Goal: Information Seeking & Learning: Learn about a topic

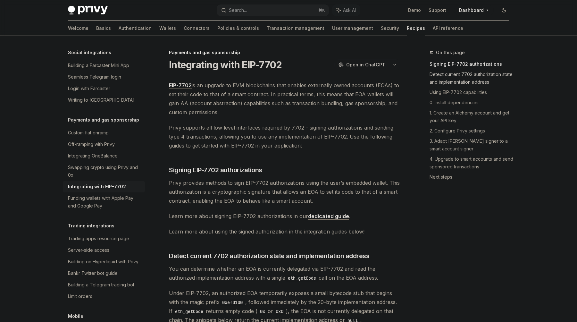
click at [477, 74] on link "Detect current 7702 authorization state and implementation address" at bounding box center [472, 78] width 85 height 18
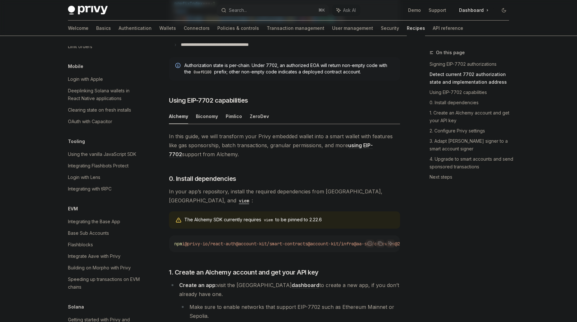
scroll to position [754, 0]
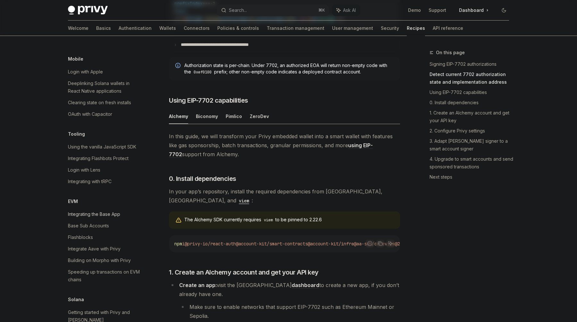
click at [110, 210] on div "Integrating the Base App" at bounding box center [94, 214] width 52 height 8
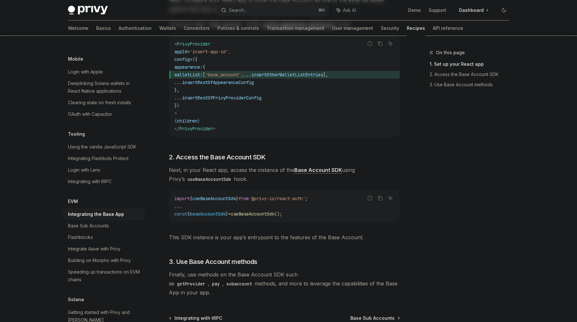
scroll to position [200, 0]
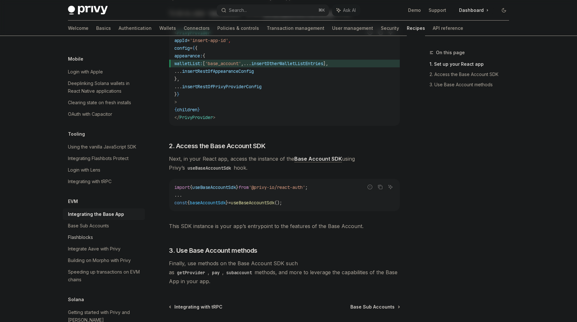
click at [89, 233] on div "Flashblocks" at bounding box center [80, 237] width 25 height 8
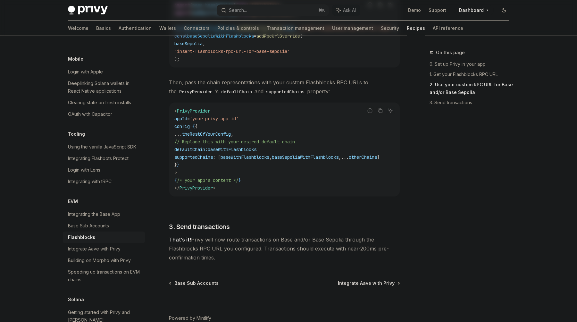
scroll to position [404, 0]
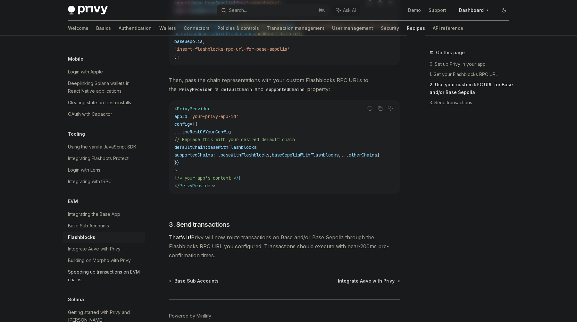
click at [123, 268] on div "Speeding up transactions on EVM chains" at bounding box center [104, 275] width 73 height 15
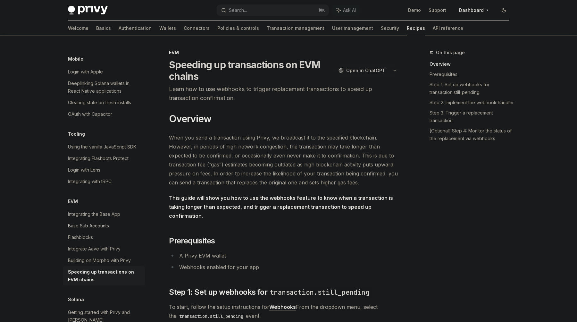
click at [103, 222] on div "Base Sub Accounts" at bounding box center [88, 226] width 41 height 8
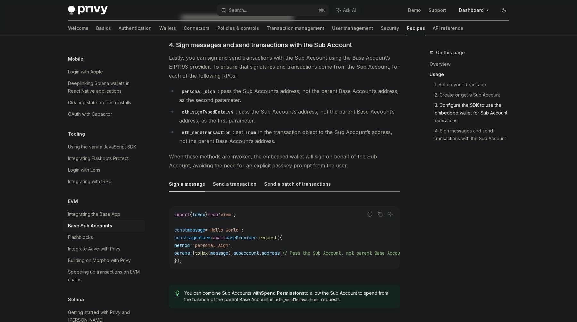
scroll to position [1415, 0]
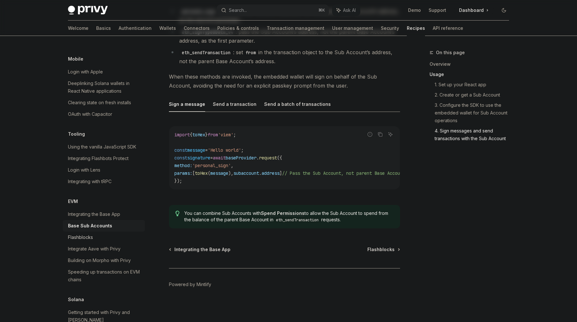
click at [83, 233] on div "Flashblocks" at bounding box center [80, 237] width 25 height 8
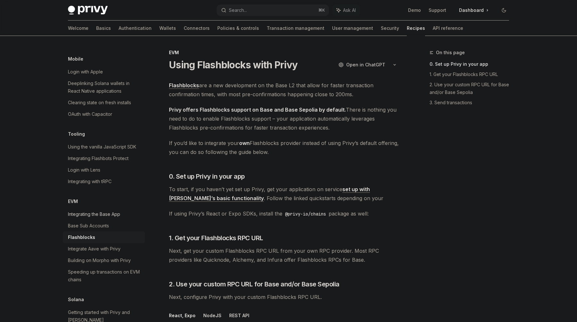
click at [96, 212] on link "Integrating the Base App" at bounding box center [104, 214] width 82 height 12
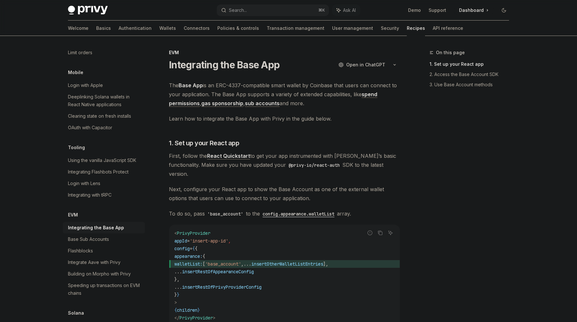
scroll to position [739, 0]
click at [115, 169] on div "Integrating Flashbots Protect" at bounding box center [98, 173] width 61 height 8
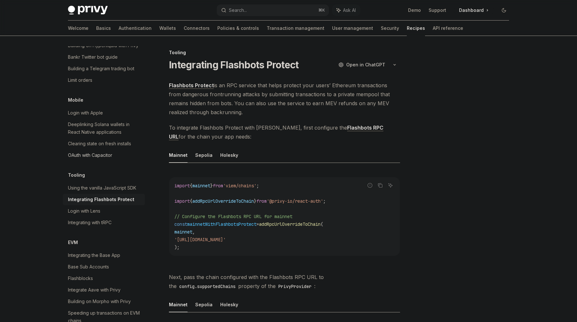
scroll to position [712, 0]
click at [128, 184] on div "Using the vanilla JavaScript SDK" at bounding box center [102, 188] width 68 height 8
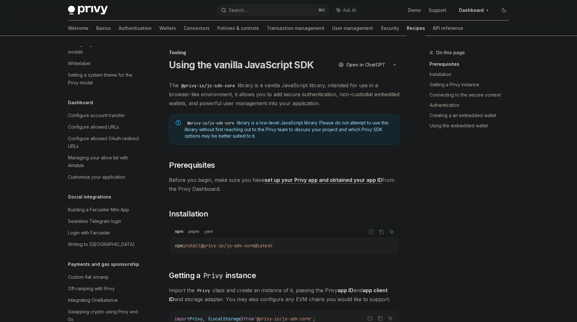
scroll to position [353, 0]
type textarea "*"
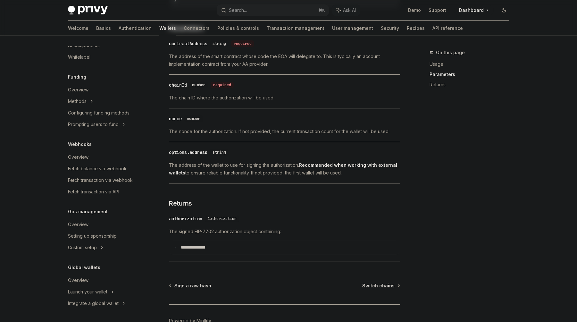
scroll to position [545, 0]
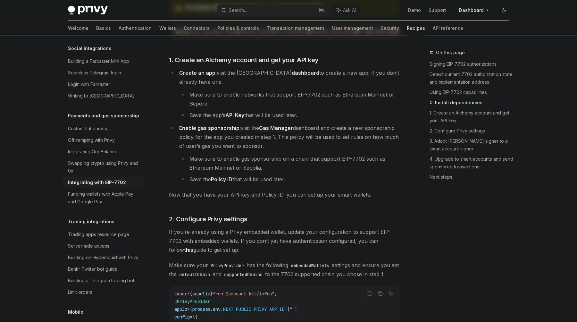
scroll to position [588, 0]
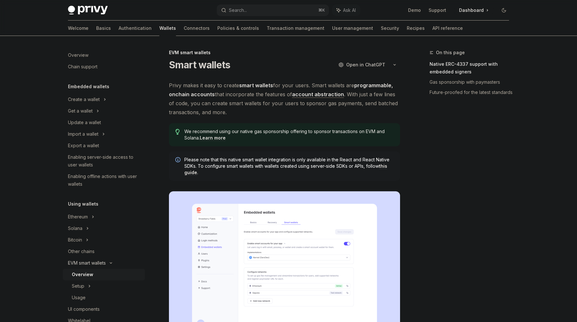
click at [88, 263] on div "EVM smart wallets" at bounding box center [87, 263] width 38 height 8
click at [88, 286] on div "Setup" at bounding box center [104, 286] width 82 height 12
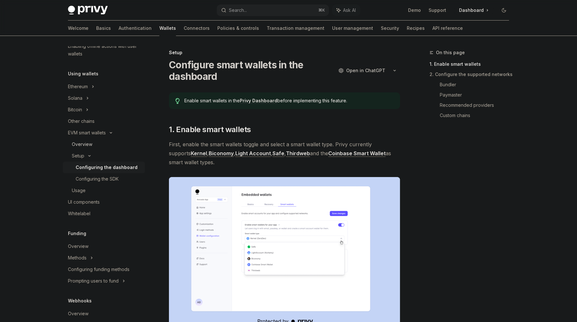
scroll to position [131, 0]
click at [99, 181] on div "Configuring the SDK" at bounding box center [97, 178] width 43 height 8
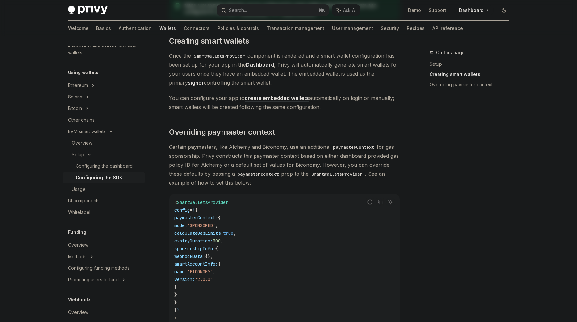
scroll to position [513, 0]
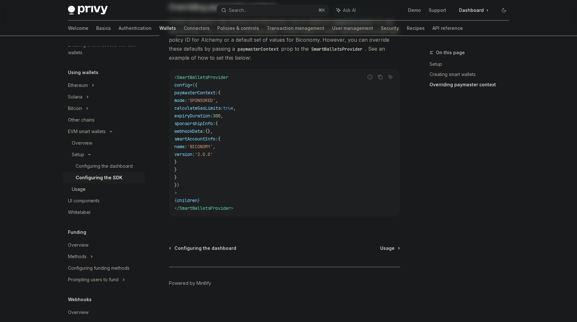
click at [76, 192] on div "Usage" at bounding box center [79, 189] width 14 height 8
type textarea "*"
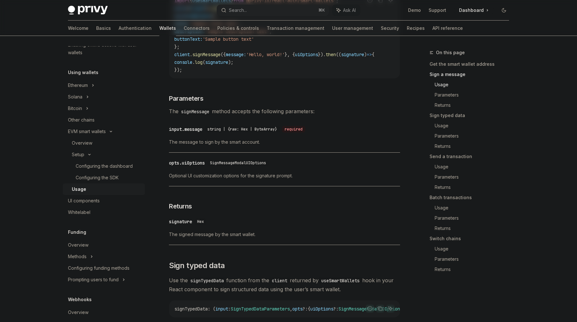
scroll to position [349, 0]
click at [447, 156] on link "Send a transaction" at bounding box center [472, 156] width 85 height 10
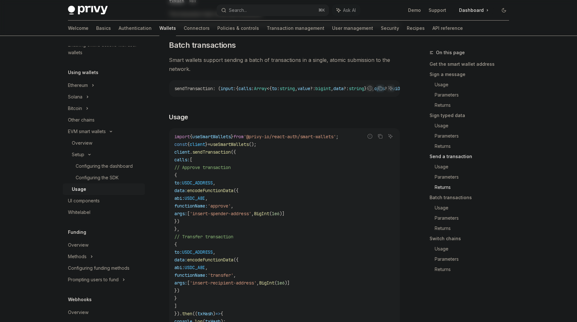
scroll to position [1312, 0]
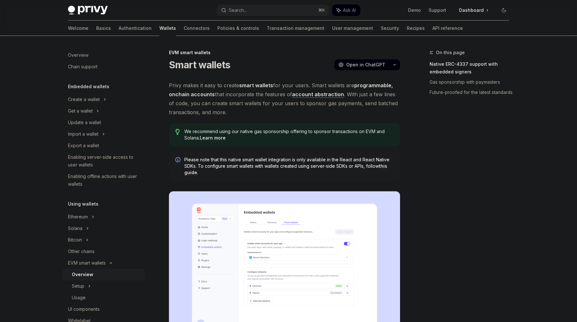
click at [215, 138] on link "Learn more" at bounding box center [213, 138] width 26 height 6
type textarea "*"
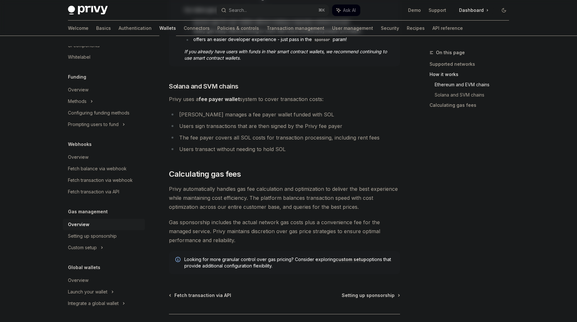
scroll to position [430, 0]
